Goal: Information Seeking & Learning: Learn about a topic

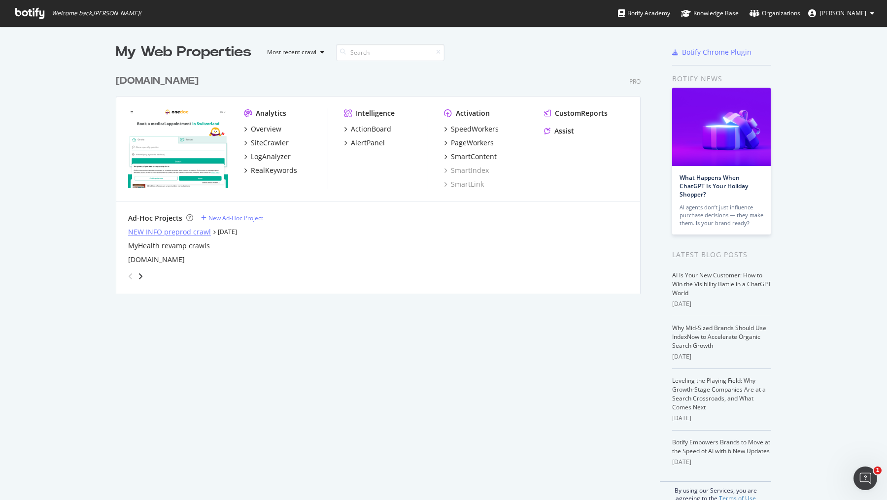
click at [159, 230] on div "NEW INFO preprod crawl" at bounding box center [169, 232] width 83 height 10
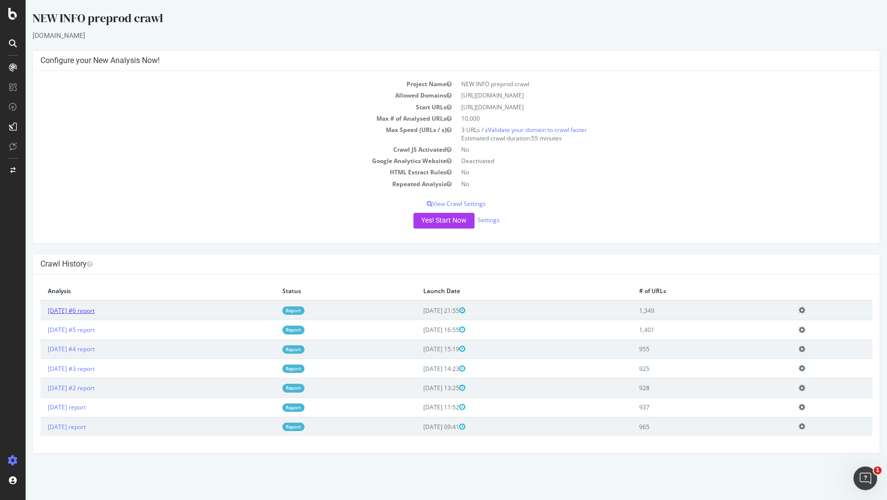
click at [92, 311] on link "[DATE] #6 report" at bounding box center [71, 311] width 47 height 8
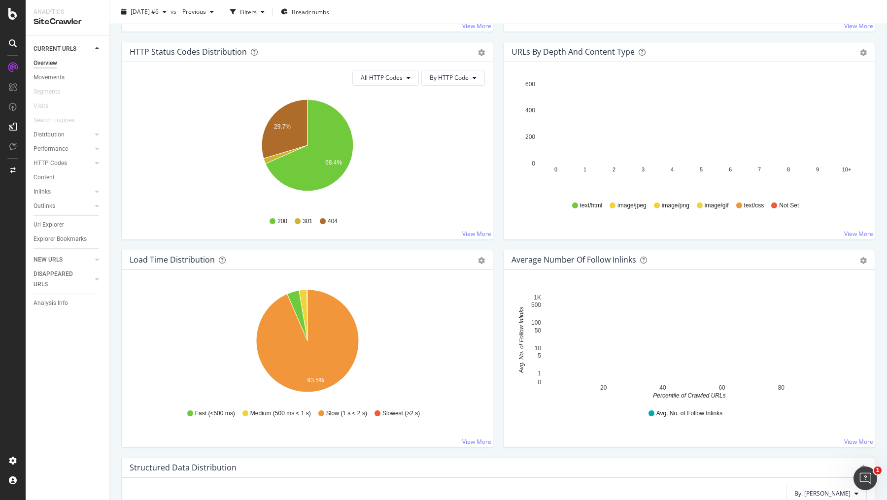
scroll to position [524, 0]
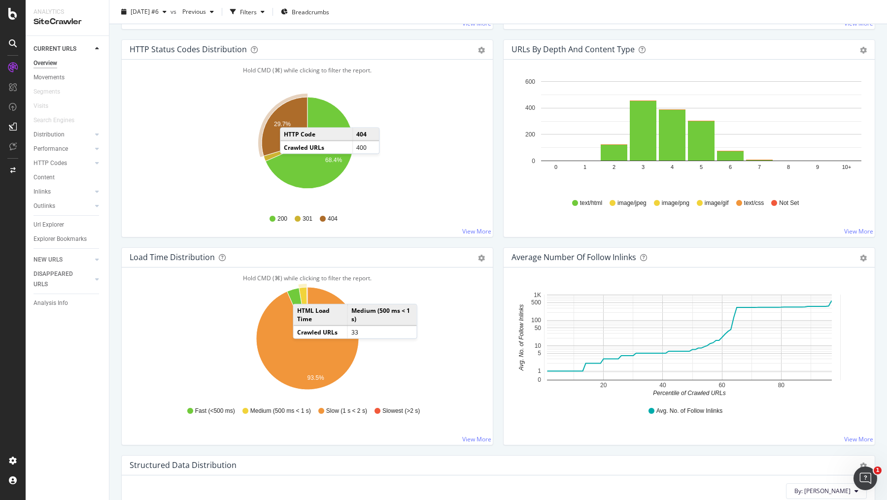
click at [290, 116] on icon "A chart." at bounding box center [285, 126] width 46 height 59
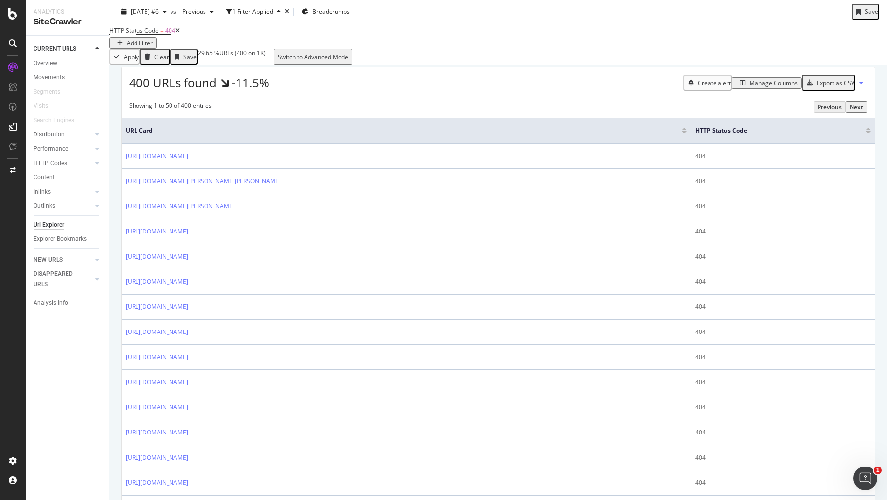
scroll to position [163, 0]
